Goal: Transaction & Acquisition: Purchase product/service

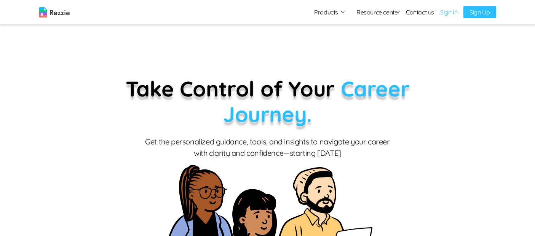
click at [454, 13] on link "Sign In" at bounding box center [448, 12] width 17 height 9
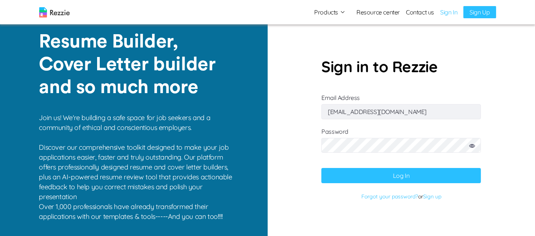
click at [407, 115] on input "[EMAIL_ADDRESS][DOMAIN_NAME]" at bounding box center [400, 111] width 159 height 15
type input "[EMAIL_ADDRESS][DOMAIN_NAME]"
click at [383, 182] on button "Log In" at bounding box center [400, 175] width 159 height 15
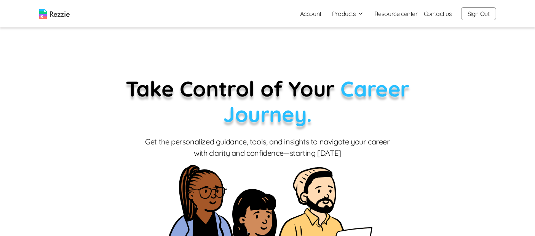
click at [337, 16] on button "Products" at bounding box center [348, 13] width 32 height 9
click at [355, 43] on link "AI Resume Review" at bounding box center [355, 43] width 93 height 15
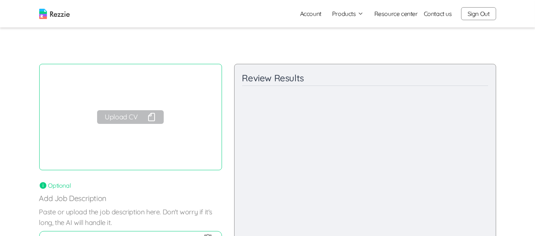
click at [130, 117] on button "Upload CV" at bounding box center [130, 117] width 66 height 14
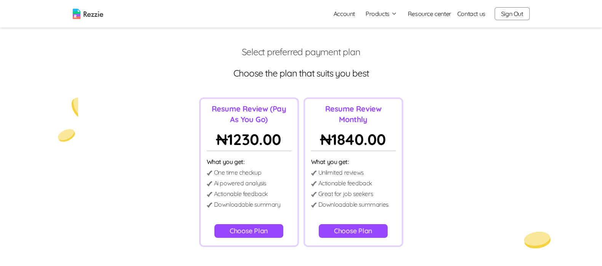
click at [432, 185] on div "Resume Review (Pay As You Go) ₦ 1230.00 What you get: One time checkup Ai power…" at bounding box center [300, 172] width 589 height 150
